Goal: Transaction & Acquisition: Purchase product/service

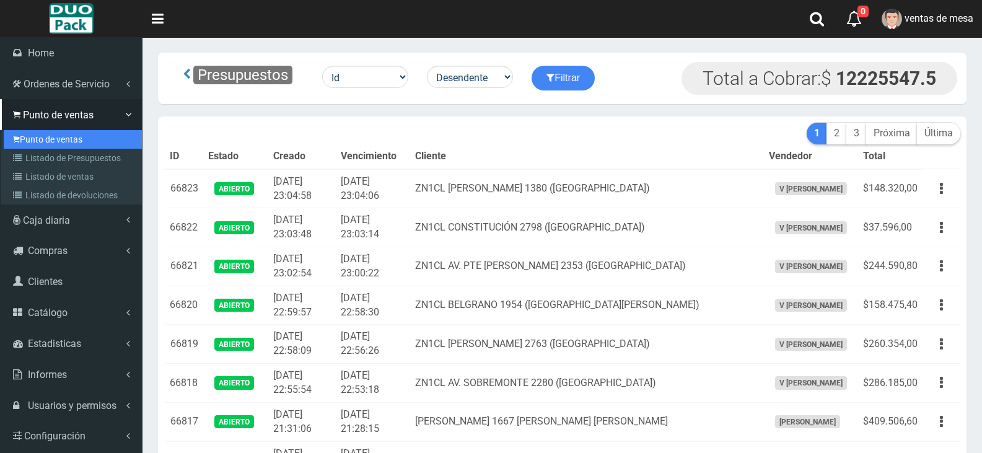
click at [45, 141] on link "Punto de ventas" at bounding box center [73, 139] width 138 height 19
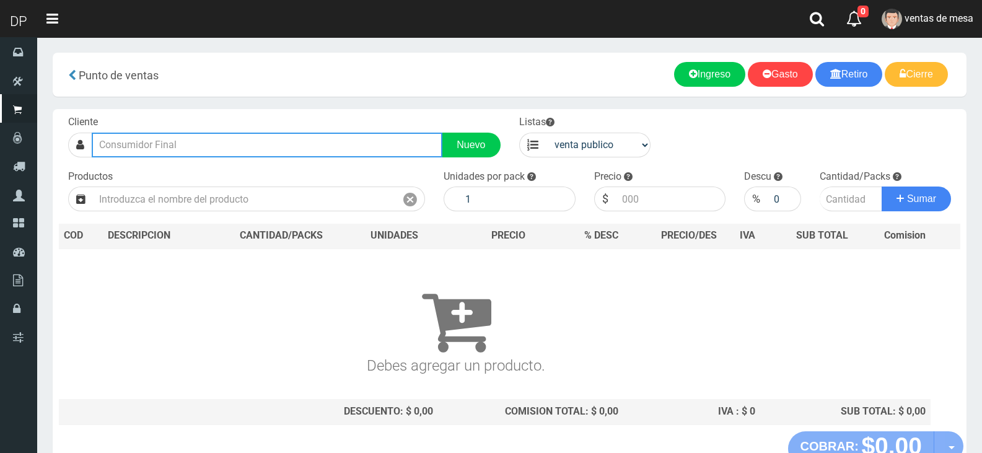
click at [248, 136] on input "text" at bounding box center [267, 145] width 351 height 25
click at [248, 139] on input "text" at bounding box center [267, 145] width 351 height 25
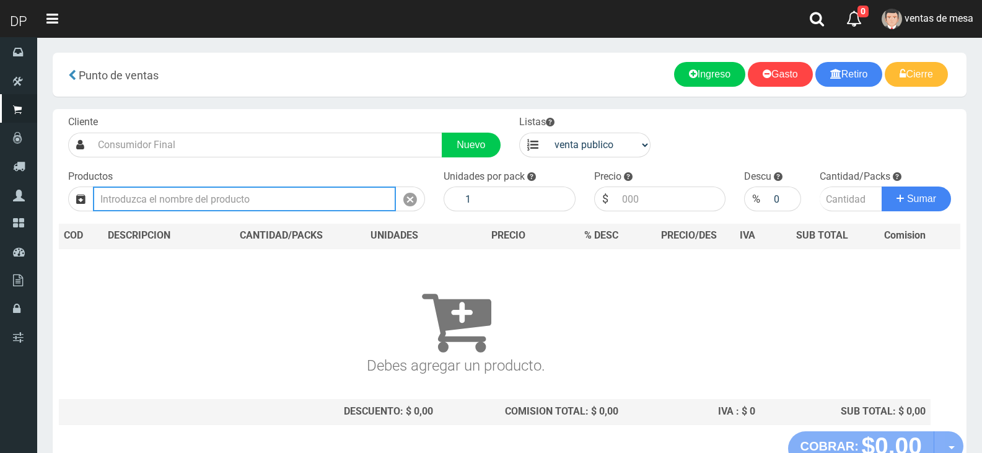
click at [250, 198] on input "text" at bounding box center [244, 198] width 303 height 25
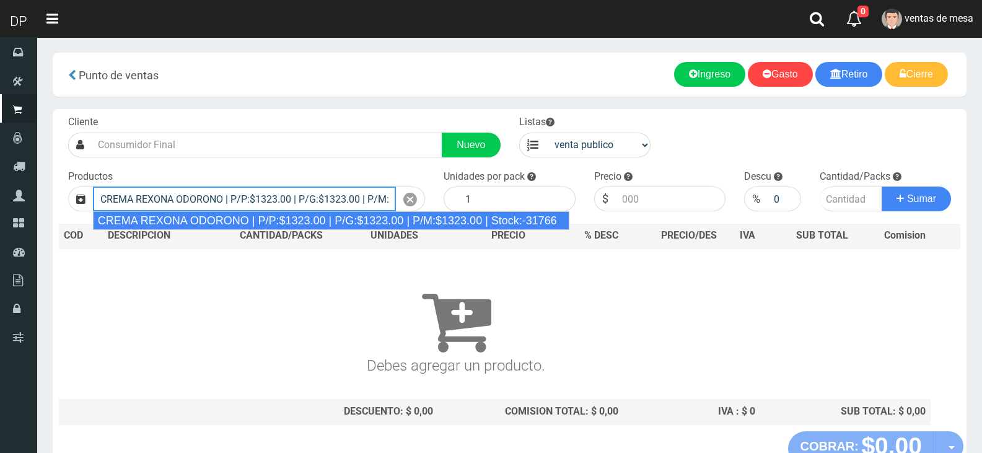
type input "CREMA REXONA ODORONO | P/P:$1323.00 | P/G:$1323.00 | P/M:$1323.00 | Stock:-31766"
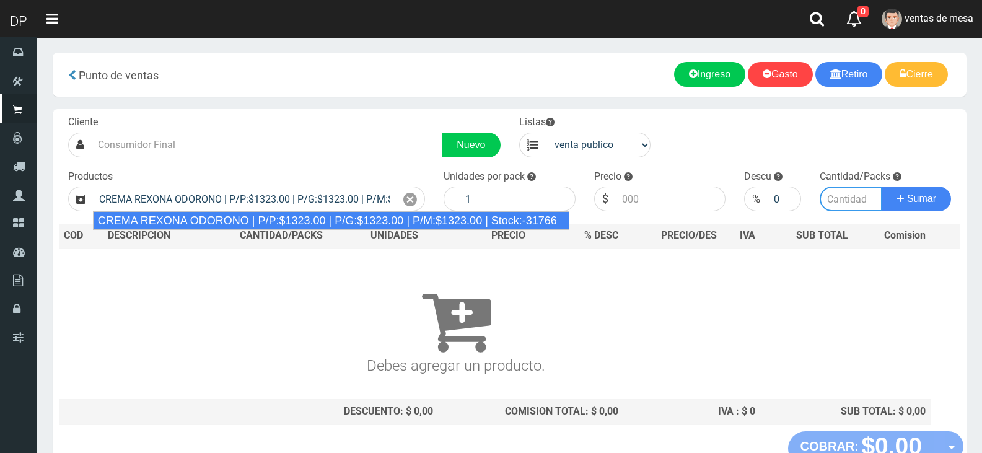
type input "12"
type input "1323.00"
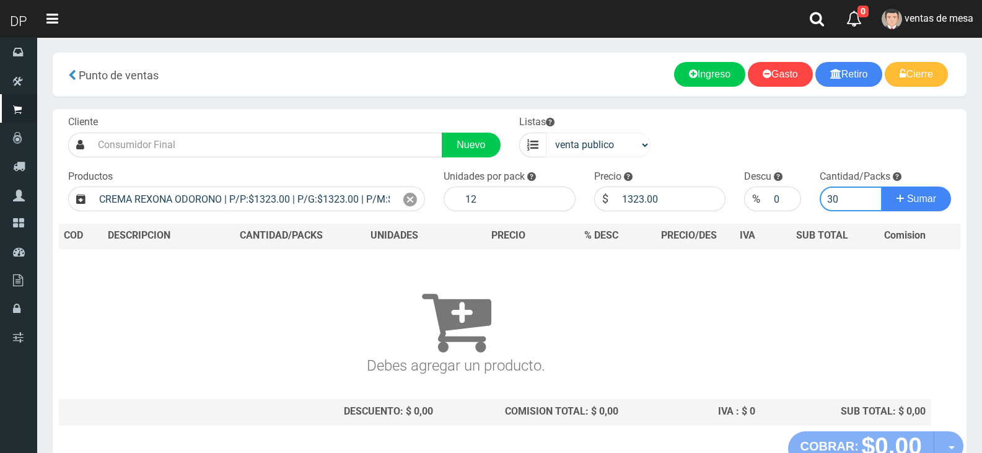
type input "30"
click at [606, 144] on select "venta publico Sup chinos reventas" at bounding box center [598, 145] width 105 height 25
select select "3"
click at [546, 133] on select "venta publico Sup chinos reventas" at bounding box center [598, 145] width 105 height 25
click at [409, 200] on icon at bounding box center [410, 200] width 14 height 18
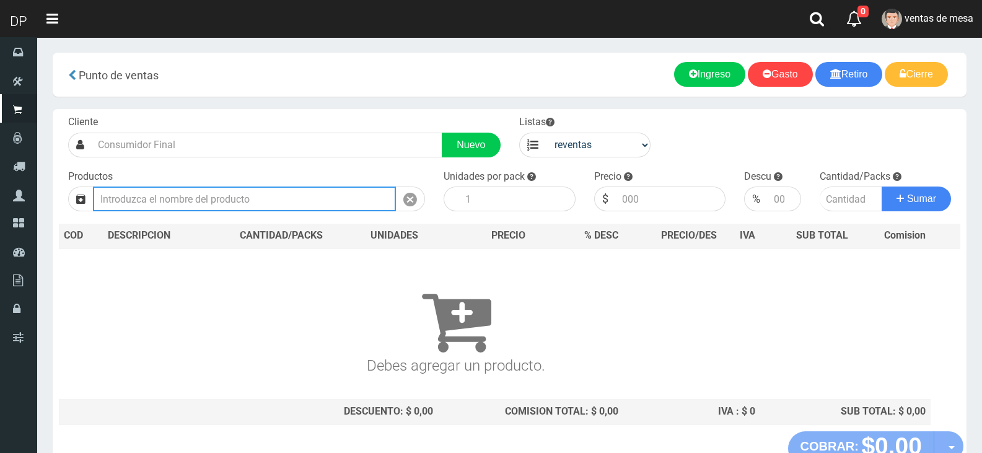
click at [337, 198] on input "text" at bounding box center [244, 198] width 303 height 25
type input "o"
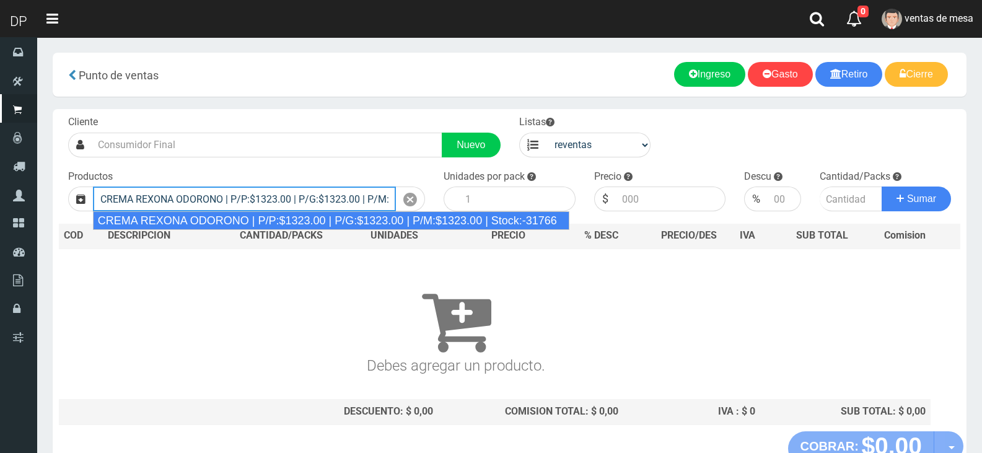
type input "CREMA REXONA ODORONO | P/P:$1323.00 | P/G:$1323.00 | P/M:$1323.00 | Stock:-31766"
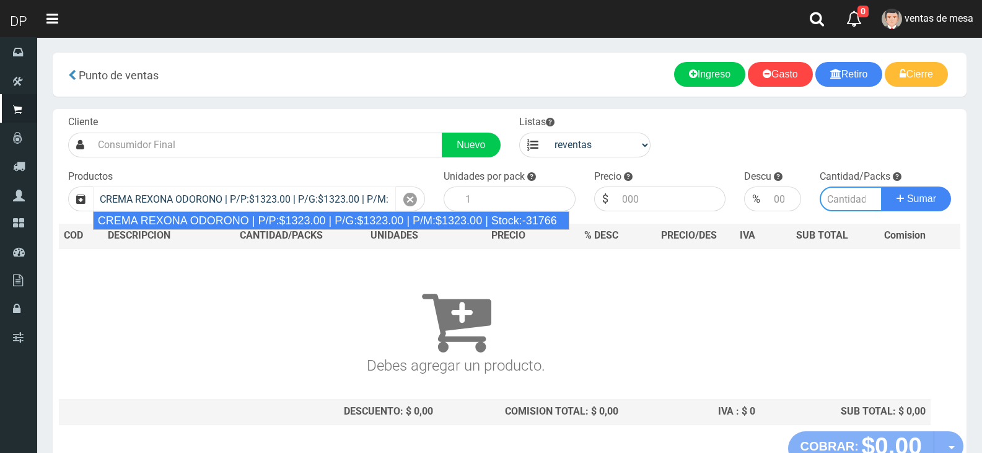
type input "12"
type input "1323.00"
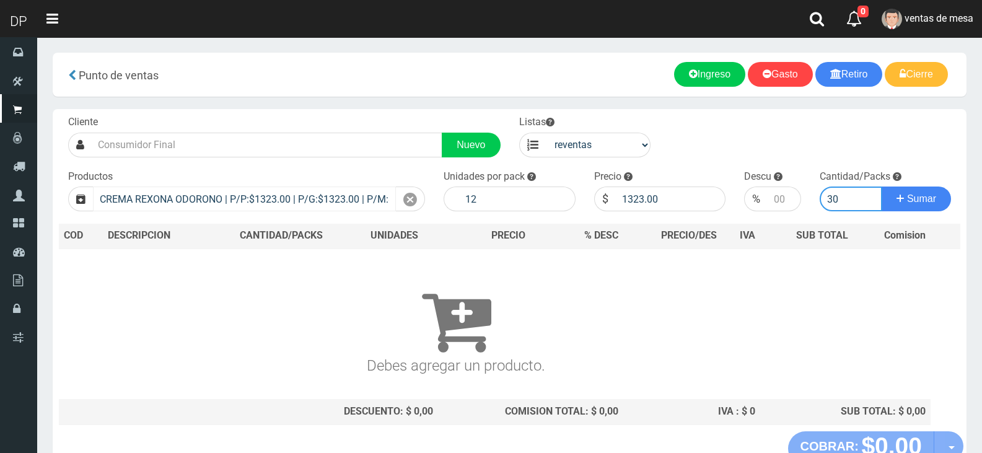
type input "30"
click at [882, 186] on button "Sumar" at bounding box center [916, 198] width 69 height 25
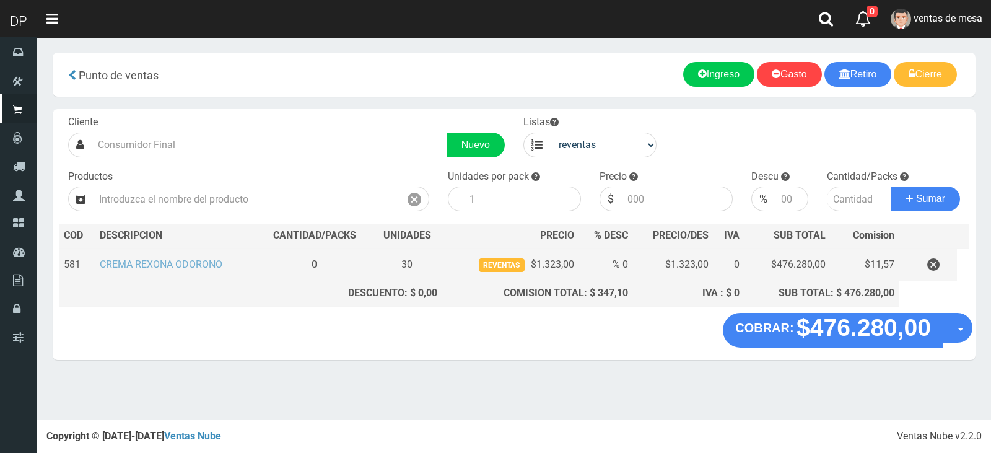
drag, startPoint x: 221, startPoint y: 265, endPoint x: 222, endPoint y: 258, distance: 6.9
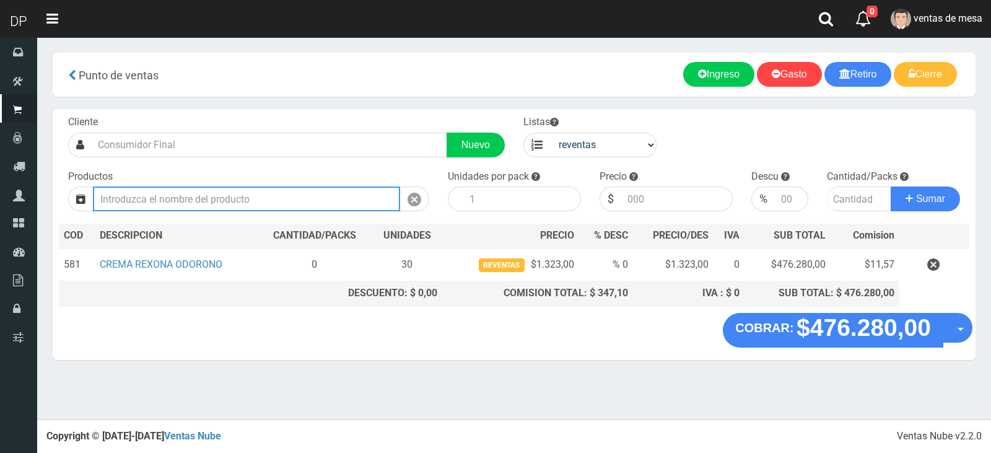
click at [245, 199] on input "text" at bounding box center [246, 198] width 307 height 25
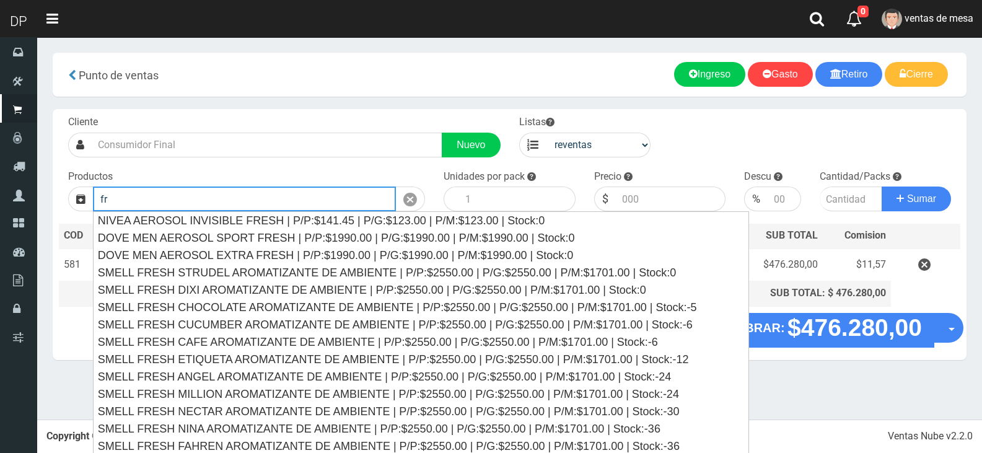
type input "f"
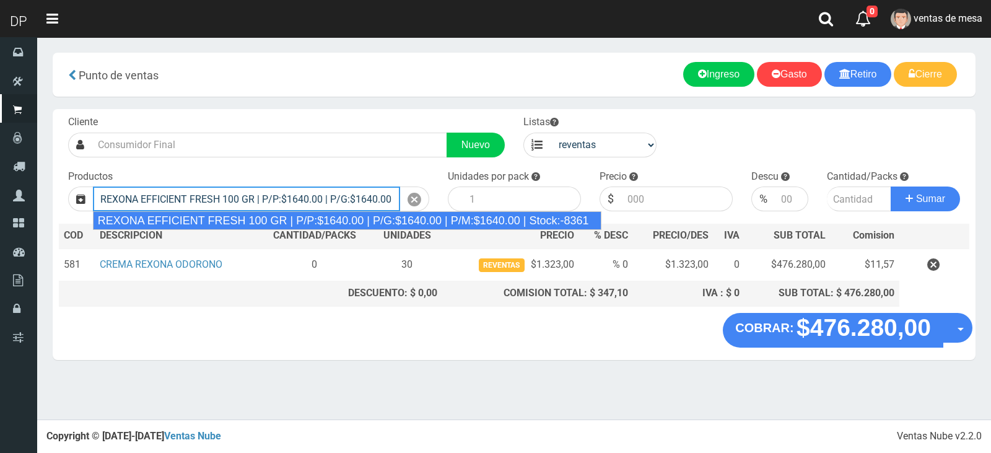
type input "REXONA EFFICIENT FRESH 100 GR | P/P:$1640.00 | P/G:$1640.00 | P/M:$1640.00 | St…"
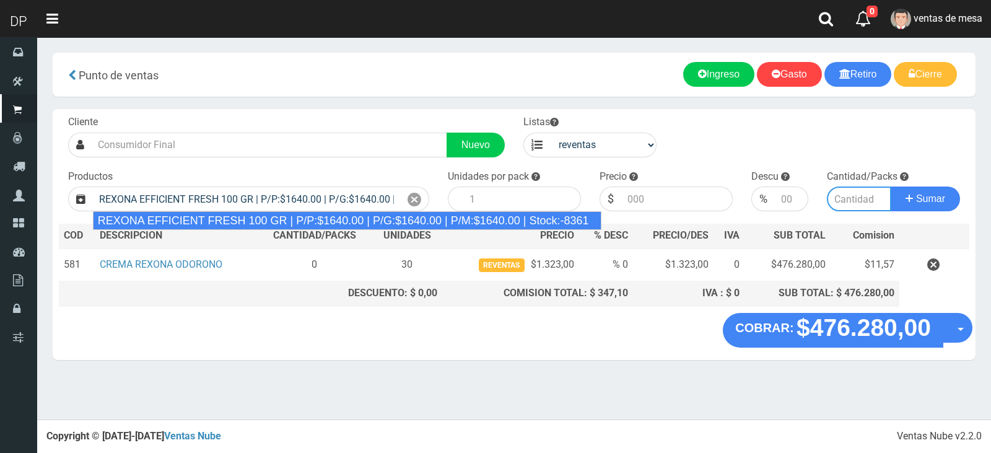
type input "12"
type input "1640.00"
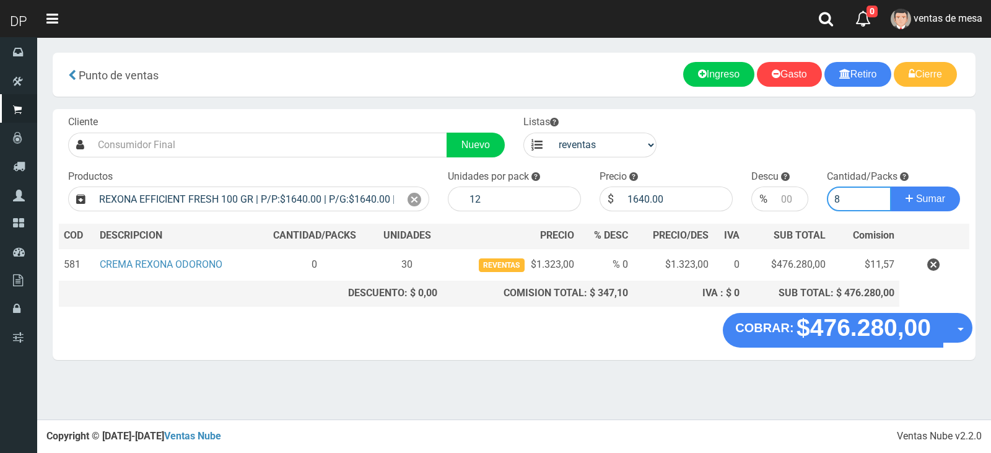
type input "8"
click at [891, 186] on button "Sumar" at bounding box center [925, 198] width 69 height 25
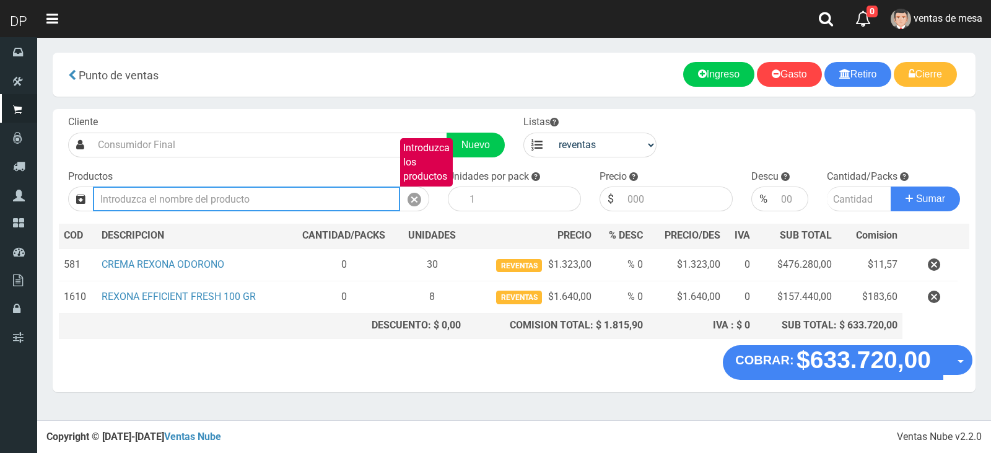
click at [309, 208] on input "Introduzca los productos" at bounding box center [246, 198] width 307 height 25
click at [312, 208] on input "Introduzca los productos" at bounding box center [246, 198] width 307 height 25
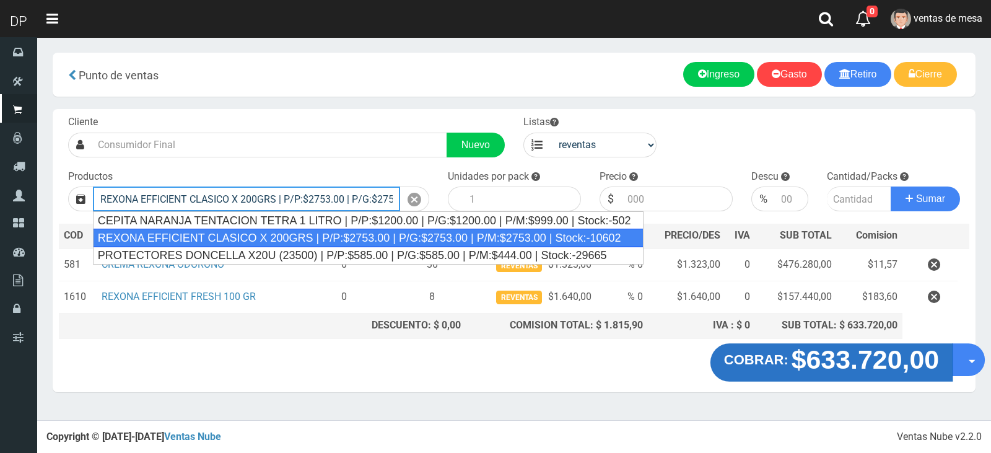
type input "REXONA EFFICIENT CLASICO X 200GRS | P/P:$2753.00 | P/G:$2753.00 | P/M:$2753.00 …"
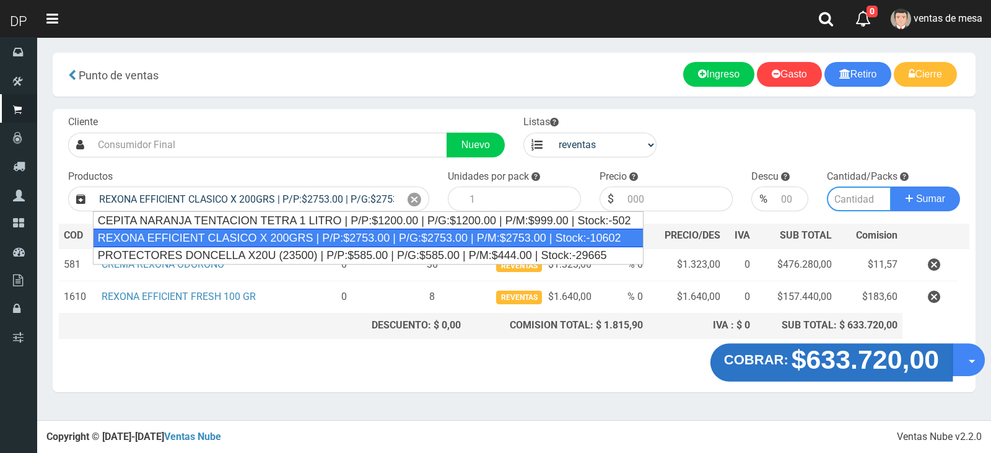
type input "12"
type input "2753.00"
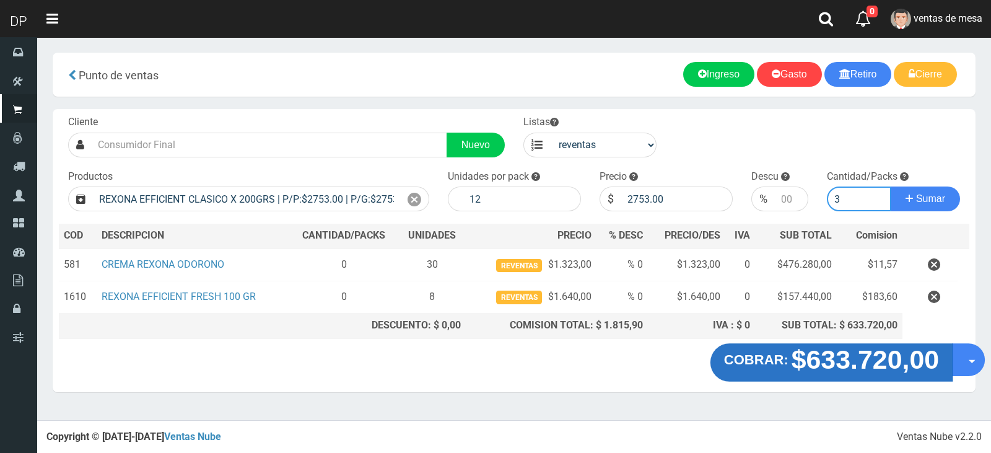
type input "3"
click at [891, 186] on button "Sumar" at bounding box center [925, 198] width 69 height 25
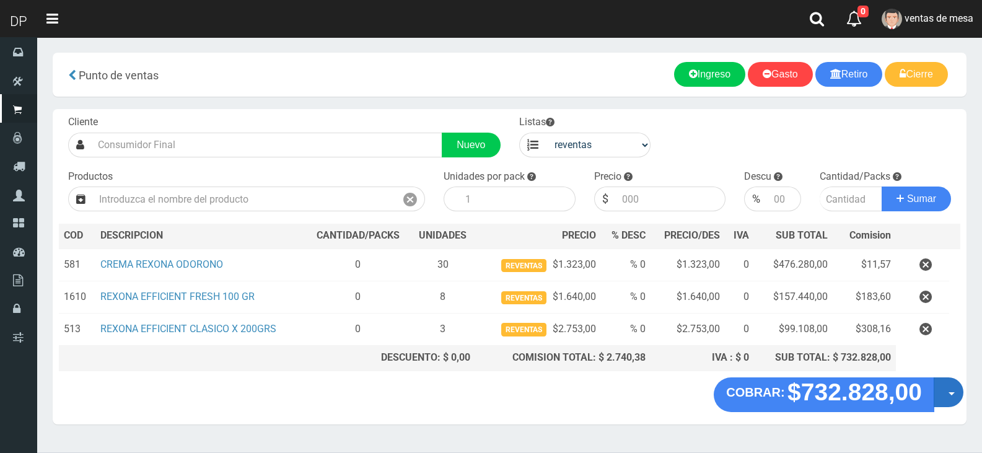
click at [959, 392] on button "Opciones" at bounding box center [949, 392] width 30 height 30
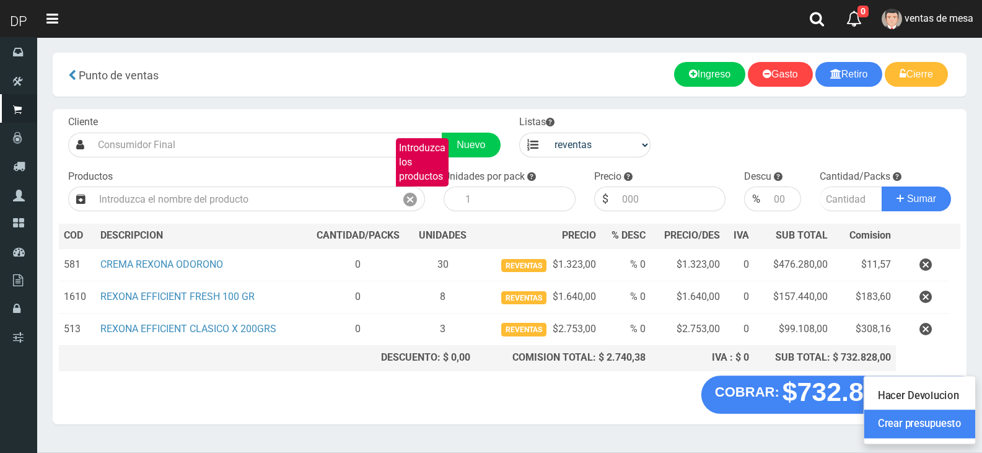
click at [952, 418] on link "Crear presupuesto" at bounding box center [919, 423] width 111 height 28
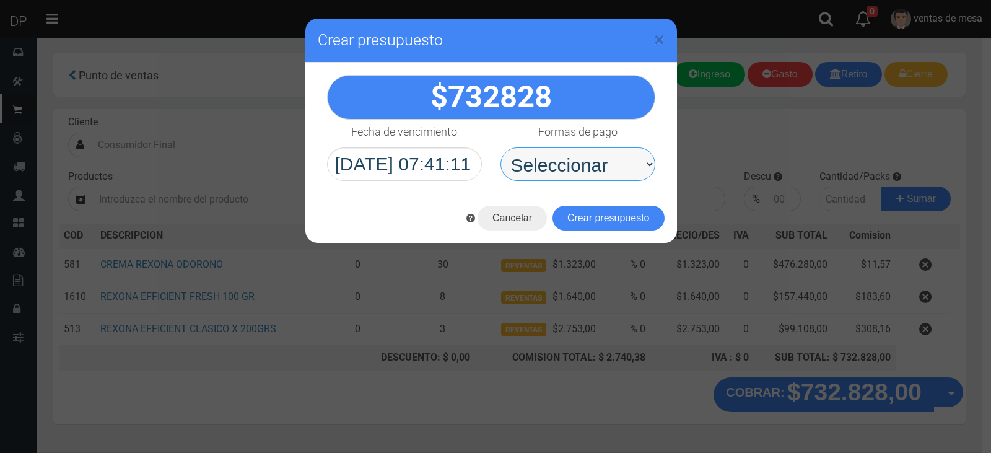
drag, startPoint x: 594, startPoint y: 154, endPoint x: 597, endPoint y: 180, distance: 26.8
click at [594, 154] on select "Seleccionar Efectivo Tarjeta de Crédito Depósito Débito" at bounding box center [578, 163] width 155 height 33
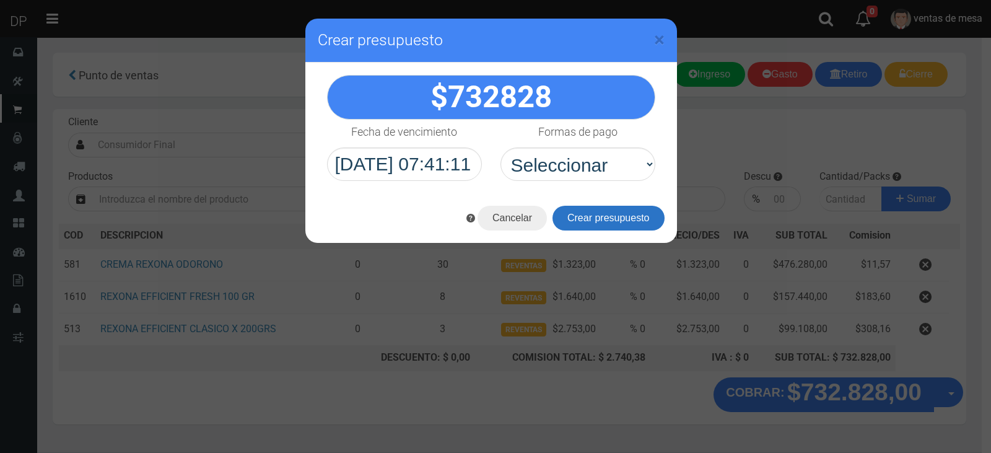
click at [602, 218] on button "Crear presupuesto" at bounding box center [609, 218] width 112 height 25
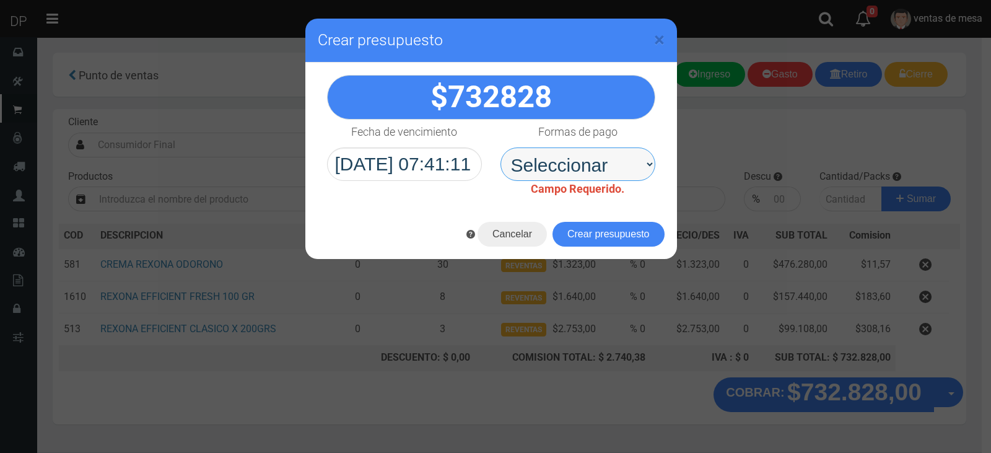
drag, startPoint x: 598, startPoint y: 165, endPoint x: 597, endPoint y: 176, distance: 10.6
click at [598, 165] on select "Seleccionar Efectivo Tarjeta de Crédito Depósito Débito" at bounding box center [578, 163] width 155 height 33
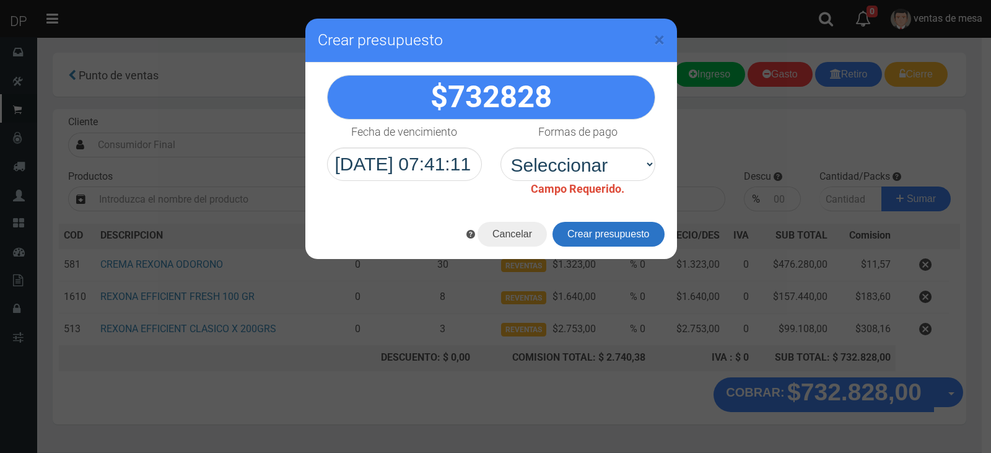
click at [597, 222] on button "Crear presupuesto" at bounding box center [609, 234] width 112 height 25
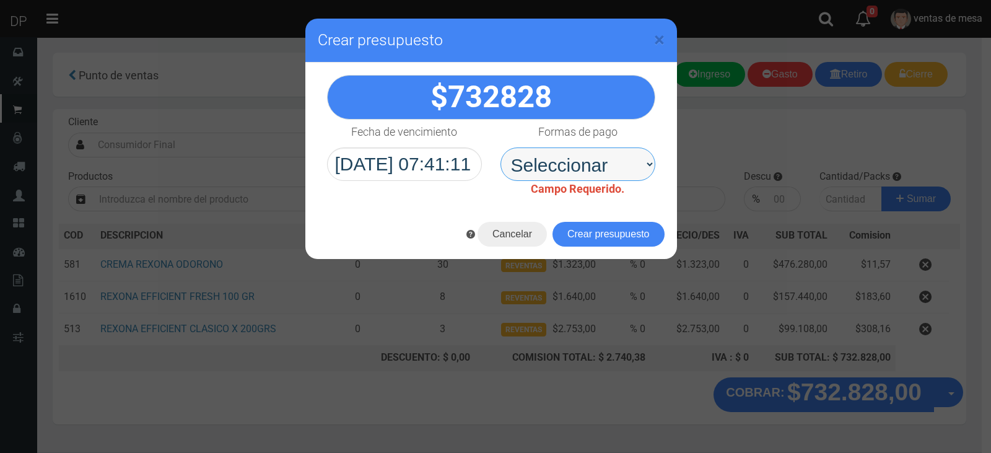
click at [593, 170] on select "Seleccionar Efectivo Tarjeta de Crédito Depósito Débito" at bounding box center [578, 163] width 155 height 33
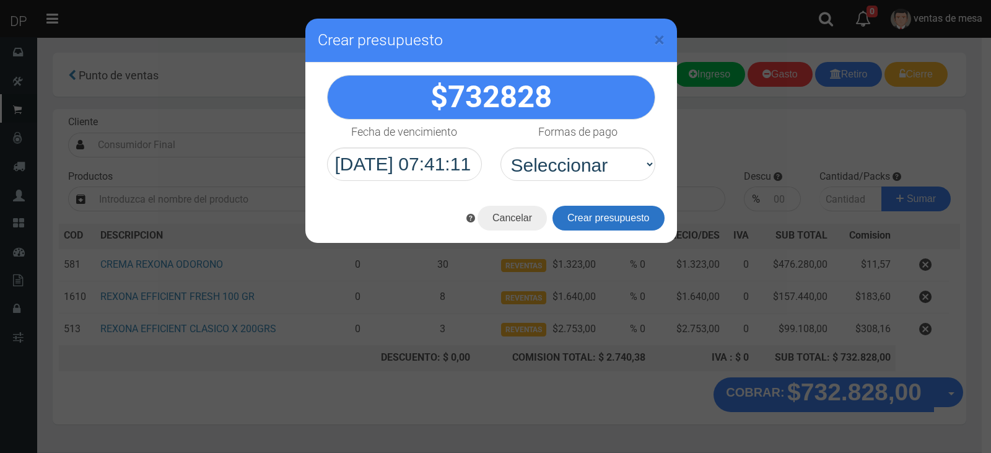
click at [598, 214] on button "Crear presupuesto" at bounding box center [609, 218] width 112 height 25
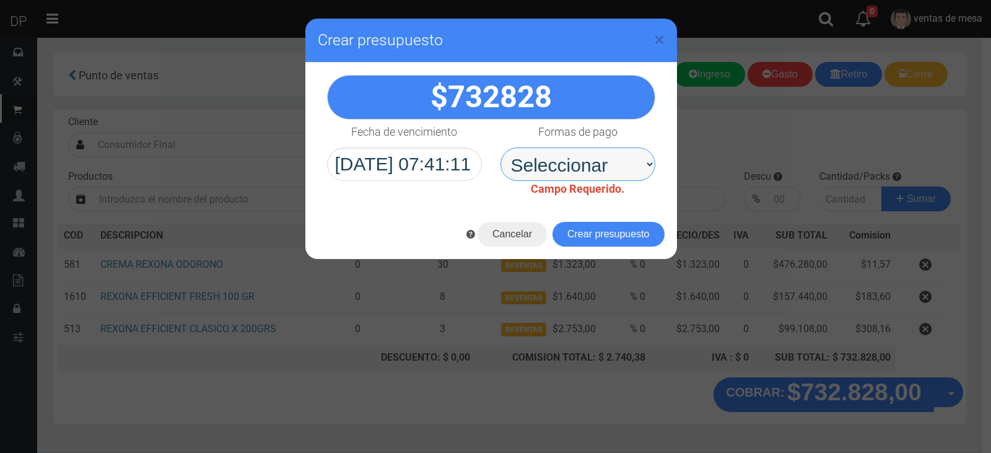
click at [595, 170] on select "Seleccionar Efectivo Tarjeta de Crédito Depósito Débito" at bounding box center [578, 163] width 155 height 33
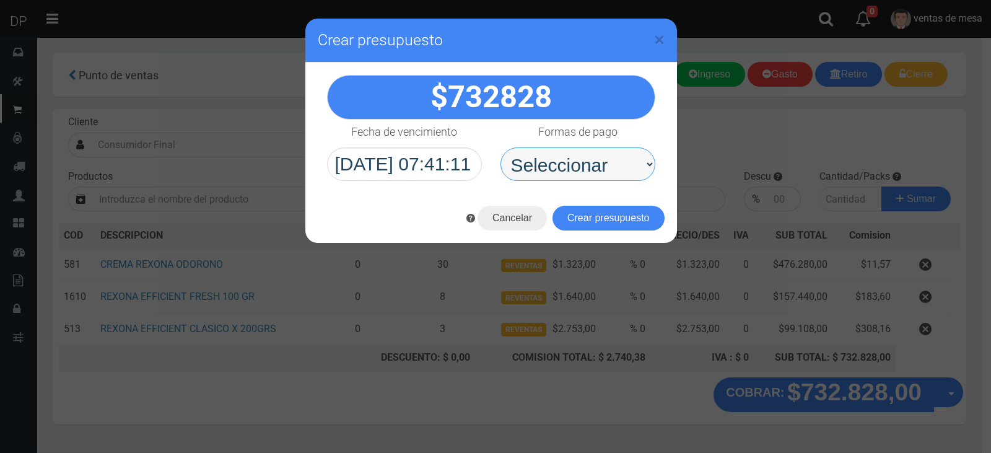
click at [540, 151] on select "Seleccionar Efectivo Tarjeta de Crédito Depósito Débito" at bounding box center [578, 163] width 155 height 33
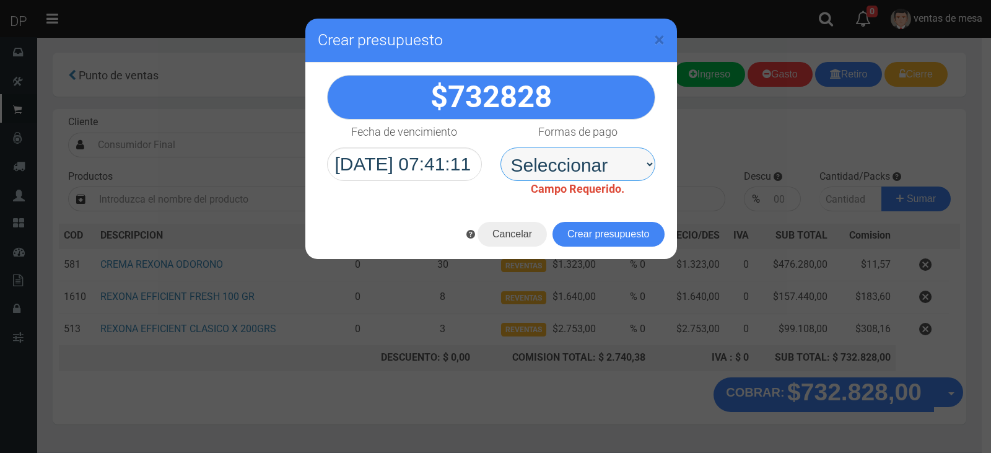
select select "Efectivo"
click at [501, 147] on select "Seleccionar Efectivo Tarjeta de Crédito Depósito Débito" at bounding box center [578, 163] width 155 height 33
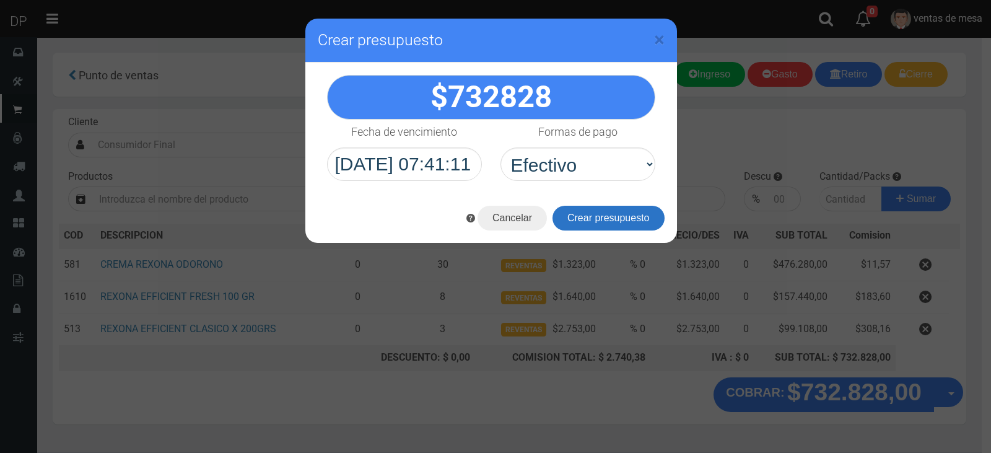
click at [570, 222] on button "Crear presupuesto" at bounding box center [609, 218] width 112 height 25
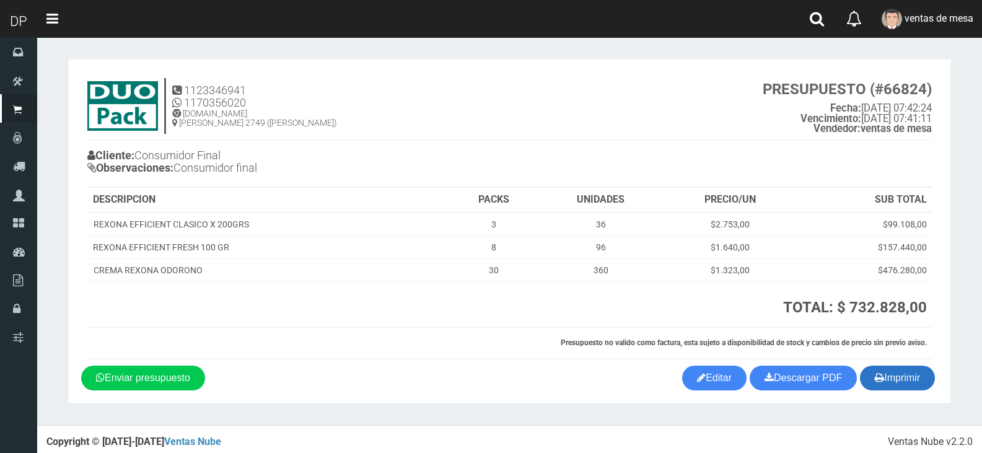
click at [878, 366] on button "Imprimir" at bounding box center [897, 377] width 75 height 25
drag, startPoint x: 878, startPoint y: 366, endPoint x: 861, endPoint y: 367, distance: 17.4
click at [878, 366] on button "Imprimir" at bounding box center [897, 377] width 75 height 25
